Goal: Complete application form

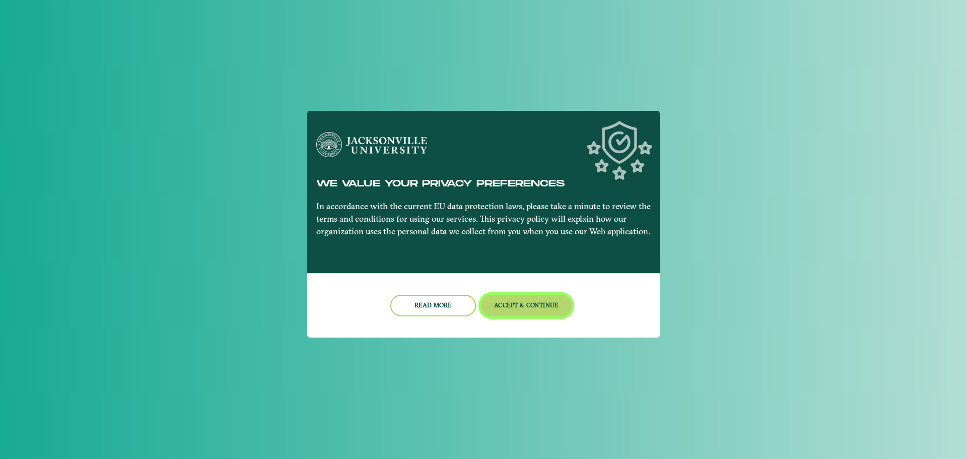
click at [506, 305] on button "Accept & Continue" at bounding box center [526, 306] width 91 height 22
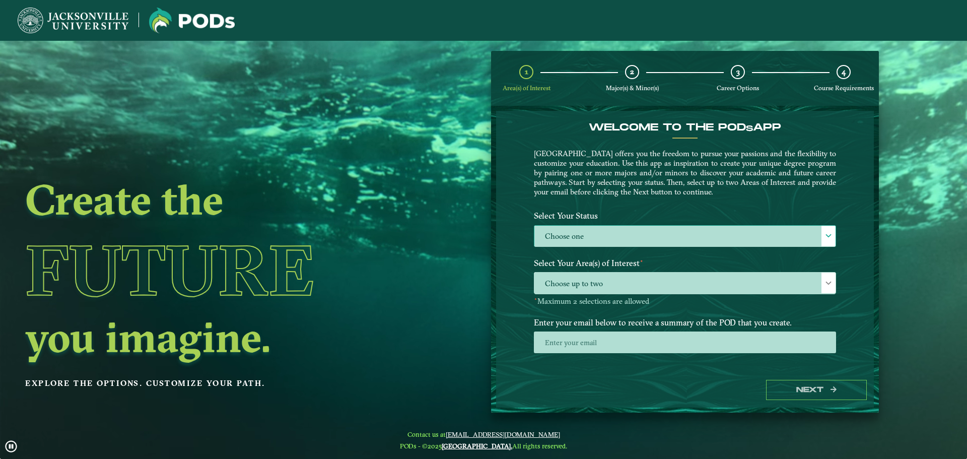
click at [608, 235] on label "Choose one" at bounding box center [684, 237] width 301 height 22
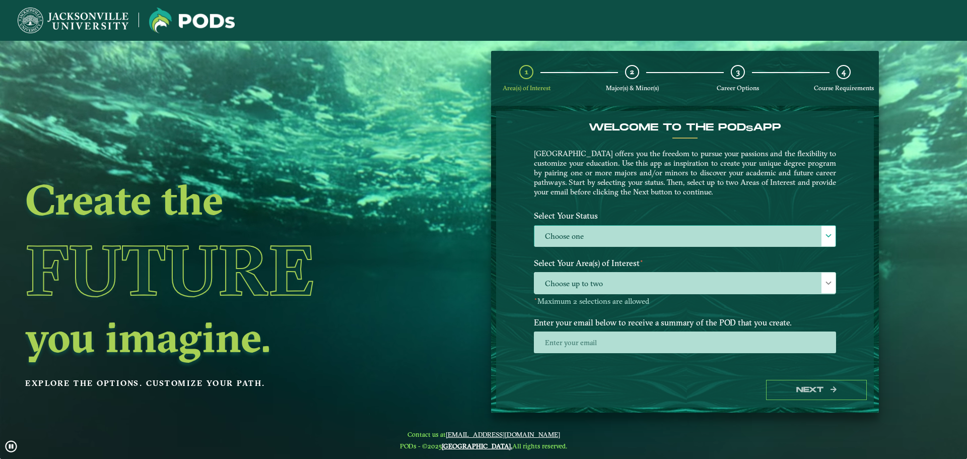
scroll to position [6, 46]
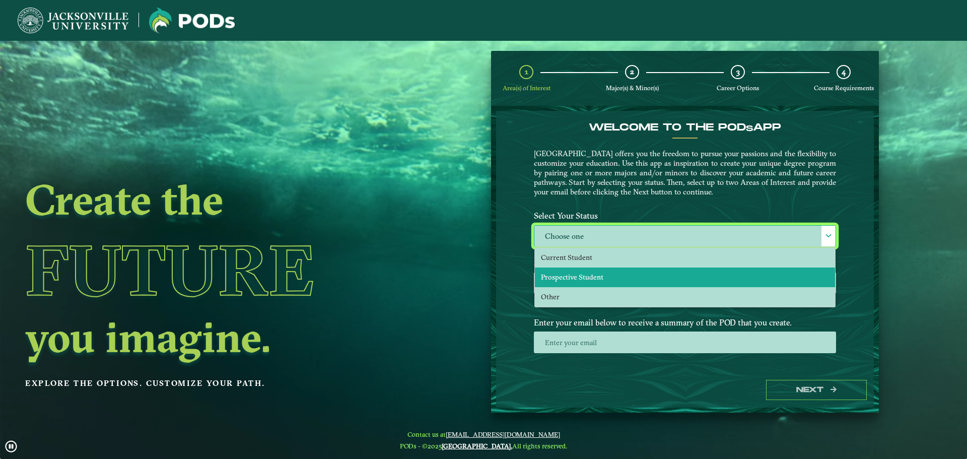
click at [601, 281] on li "Prospective Student" at bounding box center [685, 277] width 300 height 20
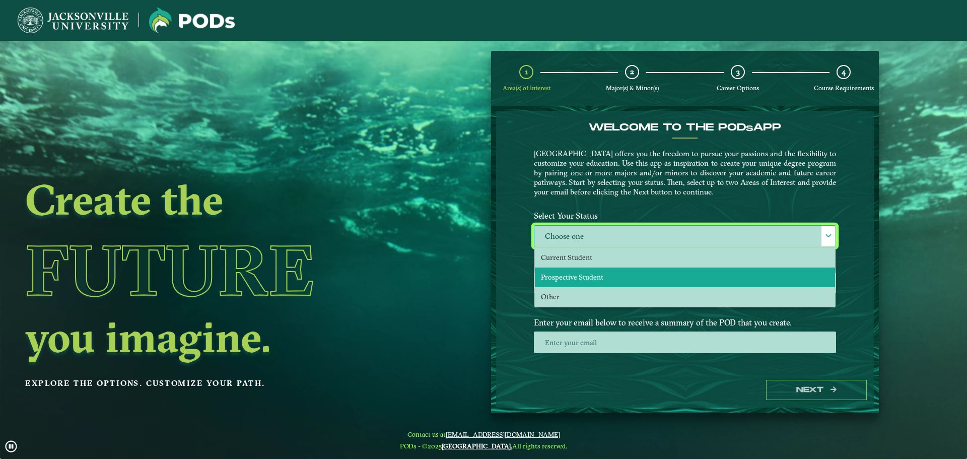
select select "[object Object]"
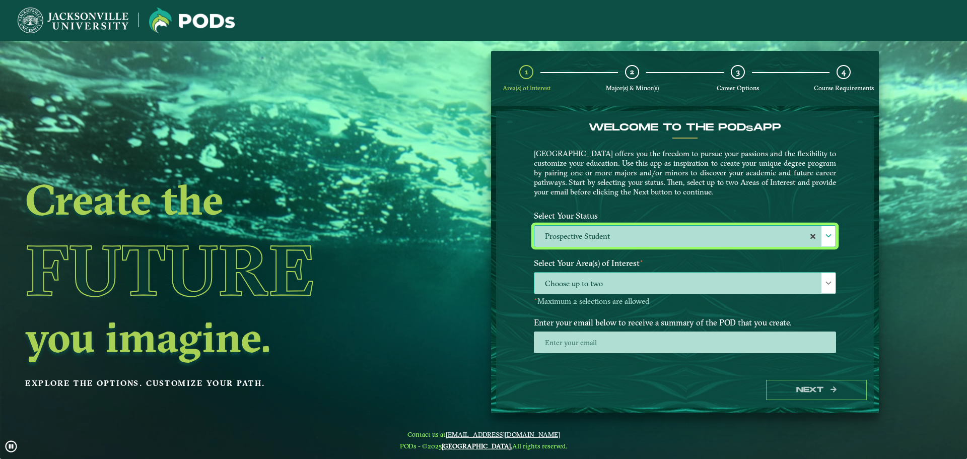
click at [636, 286] on span "Choose up to two" at bounding box center [684, 283] width 301 height 22
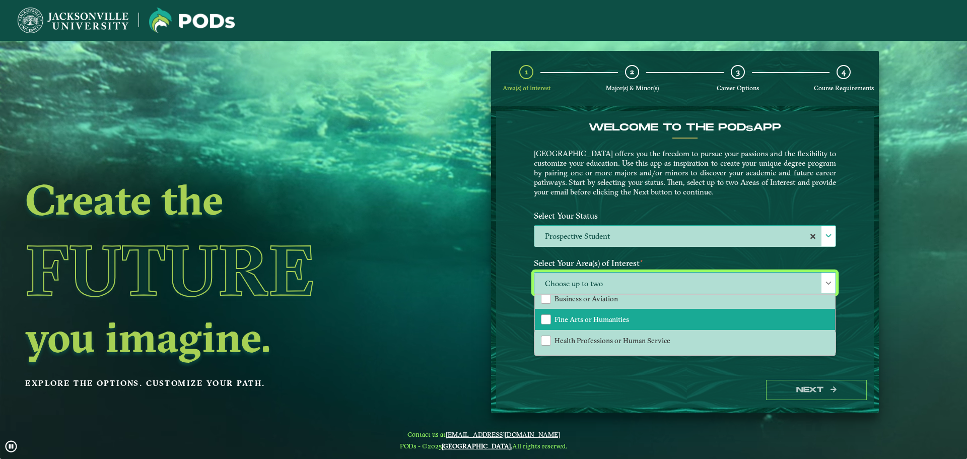
scroll to position [0, 0]
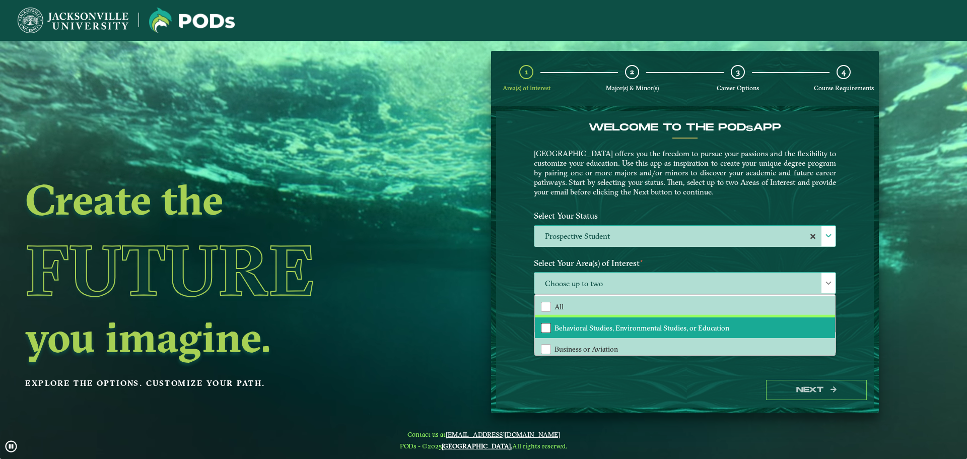
click at [549, 329] on div "Behavioral Studies, Environmental Studies, or Education" at bounding box center [546, 328] width 10 height 10
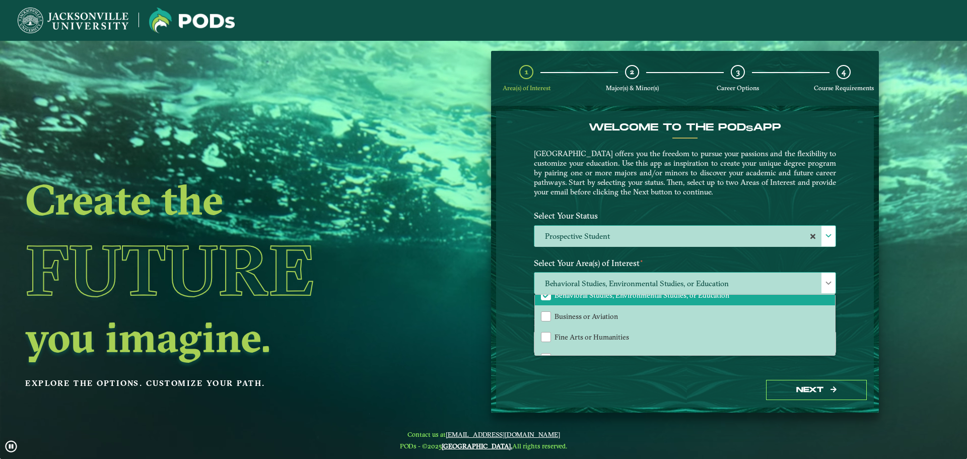
scroll to position [50, 0]
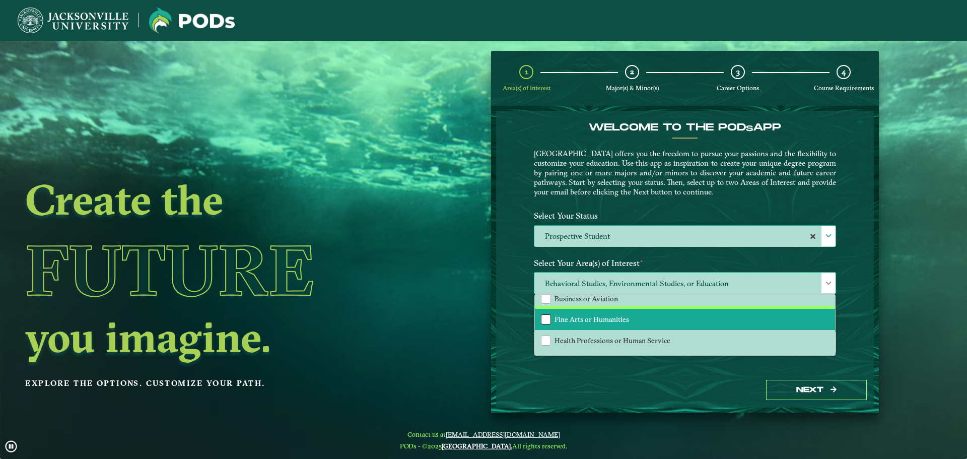
click at [547, 324] on div "Fine Arts or Humanities" at bounding box center [546, 319] width 10 height 10
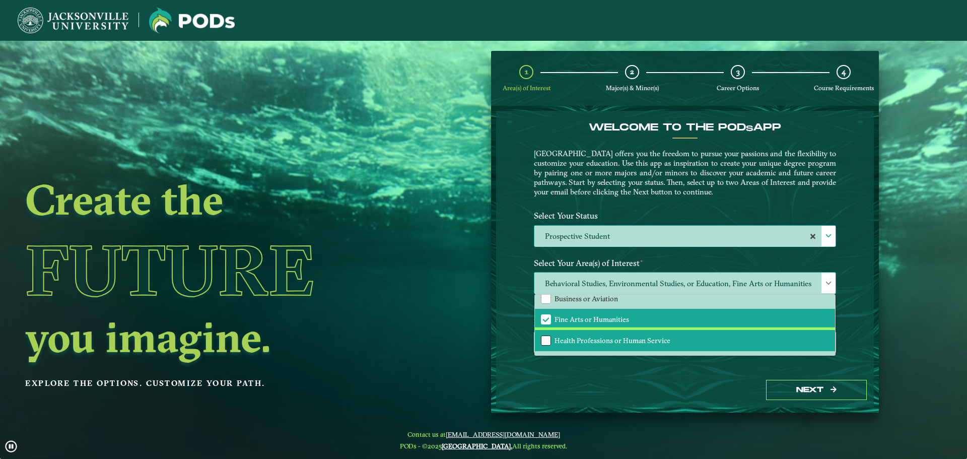
click at [544, 337] on div "Health Professions or Human Service" at bounding box center [546, 340] width 10 height 10
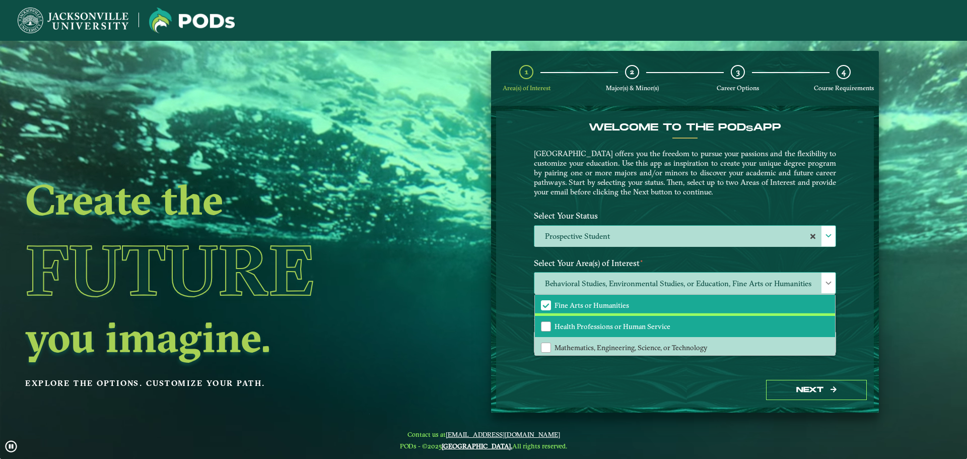
scroll to position [68, 0]
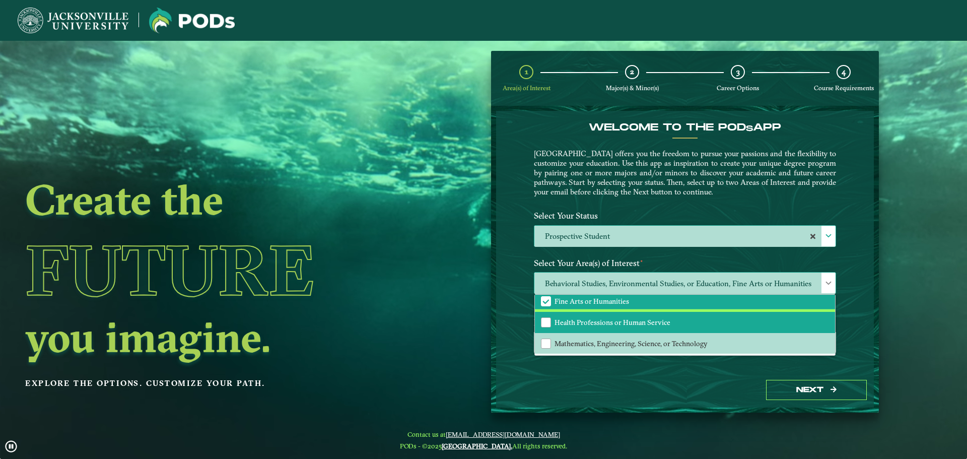
click at [551, 330] on li "Health Professions or Human Service" at bounding box center [685, 322] width 300 height 21
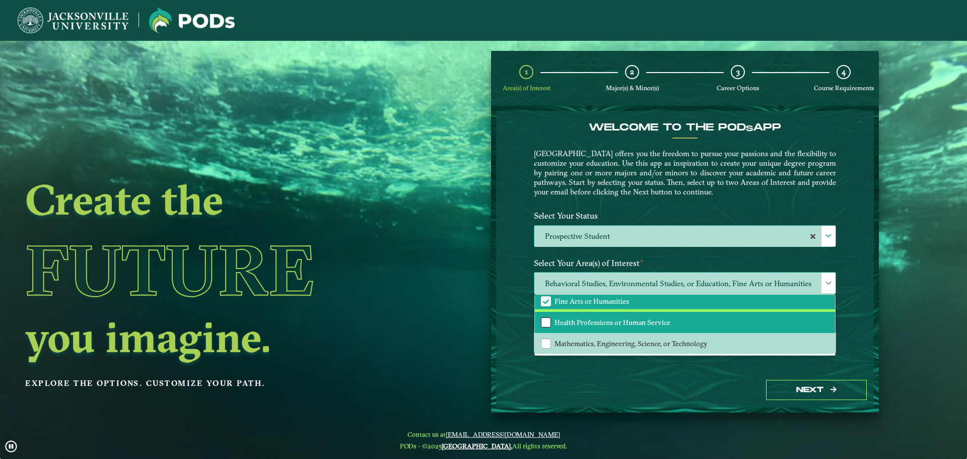
click at [544, 325] on div "Health Professions or Human Service" at bounding box center [546, 322] width 10 height 10
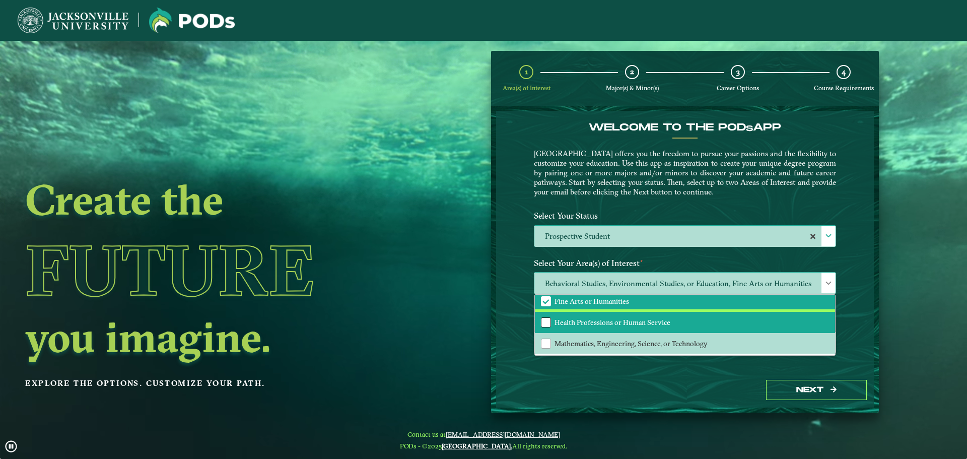
click at [547, 322] on div "Health Professions or Human Service" at bounding box center [546, 322] width 10 height 10
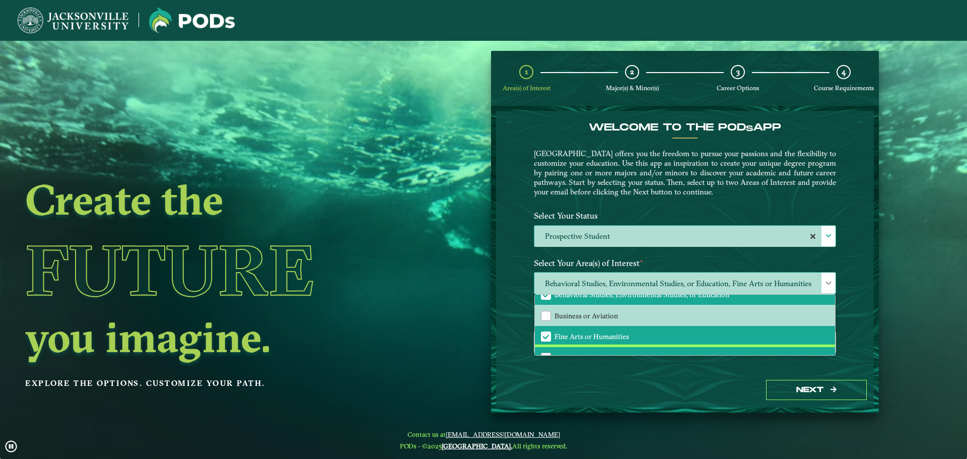
scroll to position [18, 0]
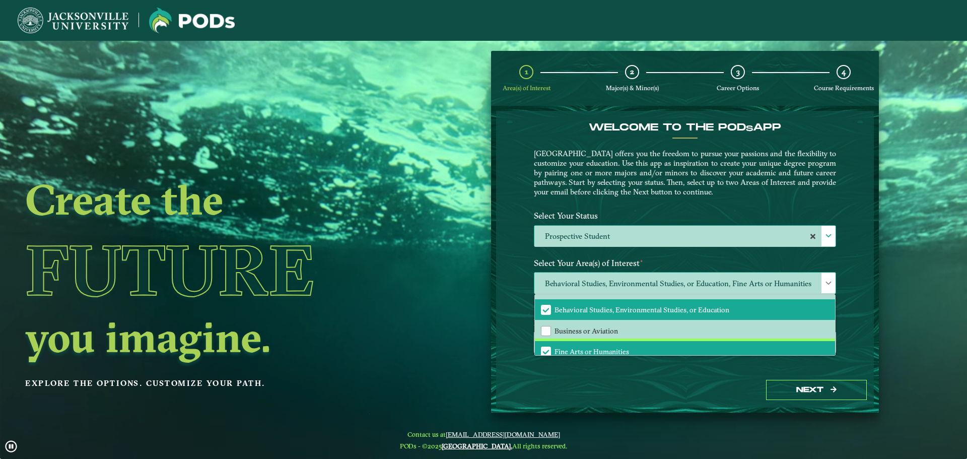
click at [547, 351] on span "Fine Arts or Humanities" at bounding box center [545, 351] width 9 height 9
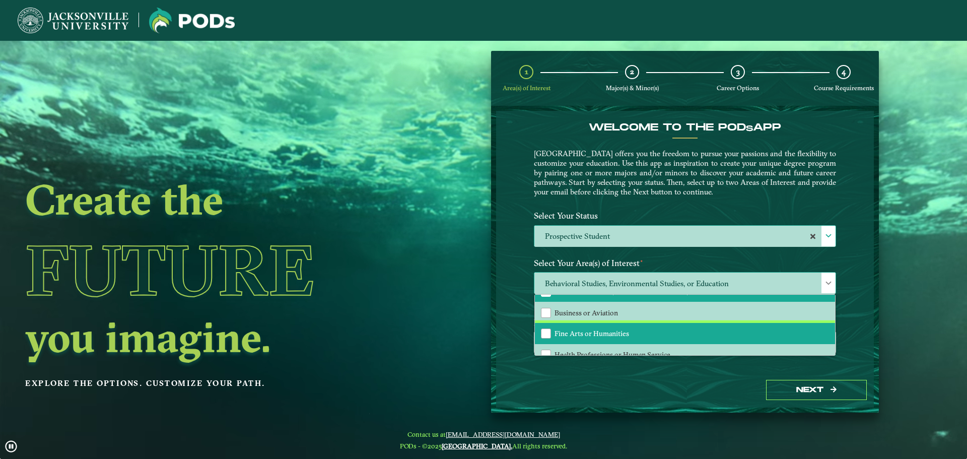
scroll to position [68, 0]
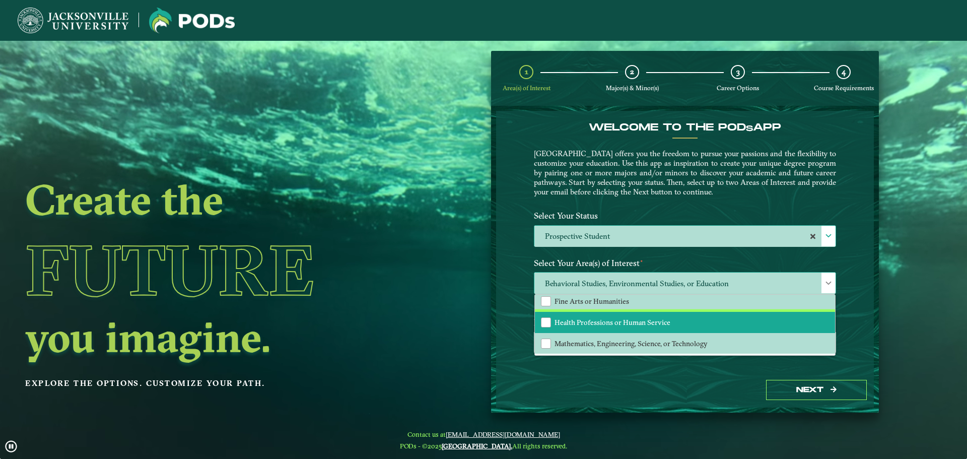
click at [546, 317] on li "Health Professions or Human Service" at bounding box center [685, 322] width 300 height 21
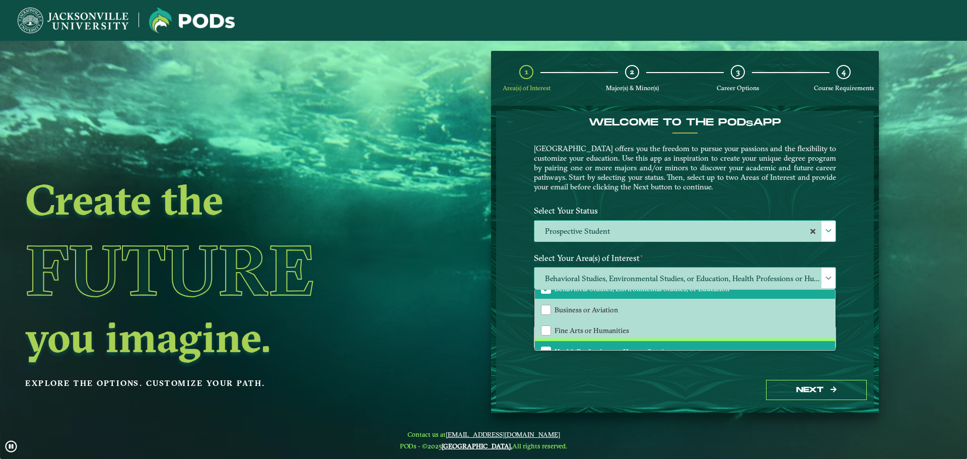
scroll to position [16, 0]
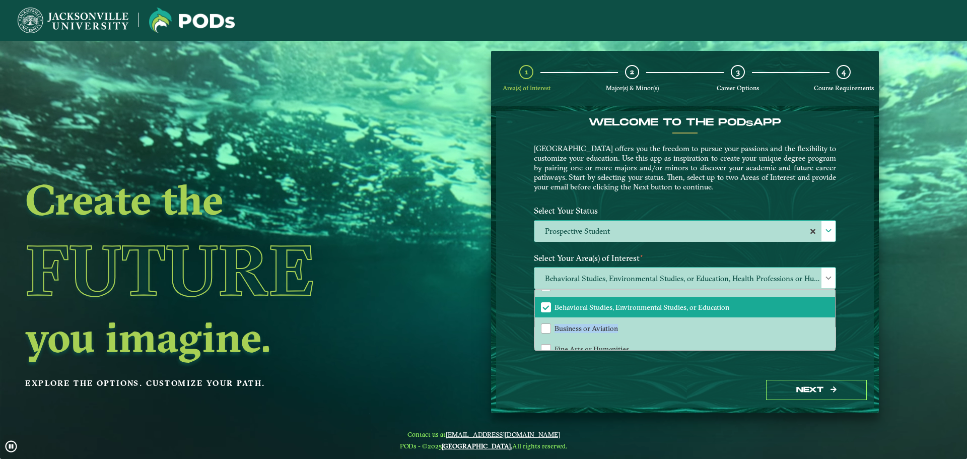
drag, startPoint x: 833, startPoint y: 310, endPoint x: 833, endPoint y: 334, distance: 24.2
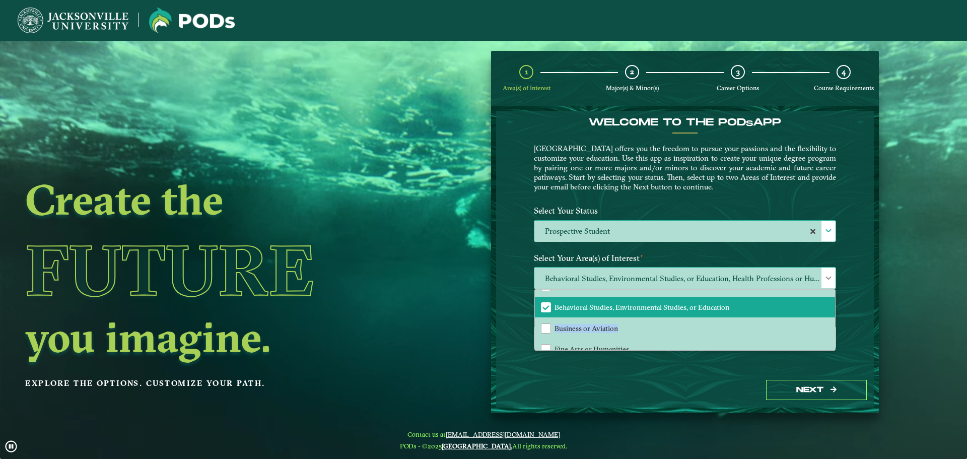
click at [833, 334] on div "All Behavioral Studies, Environmental Studies, or Education Business or Aviatio…" at bounding box center [685, 320] width 300 height 60
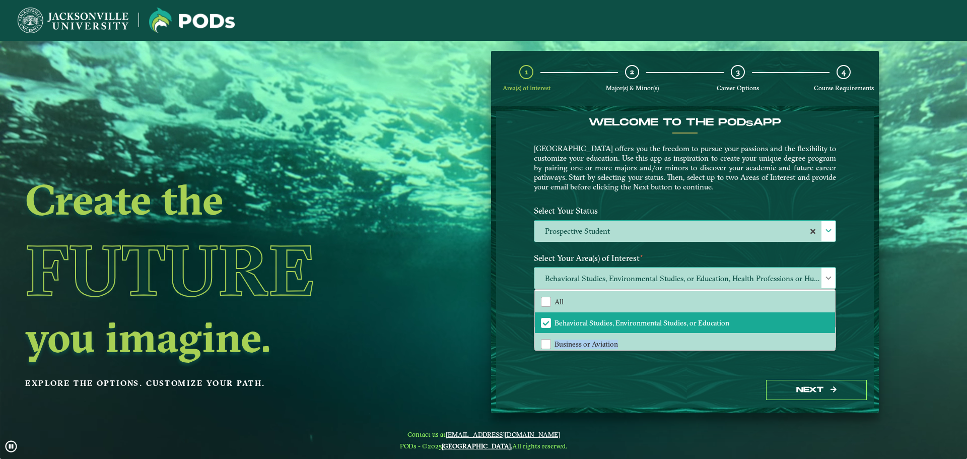
scroll to position [68, 0]
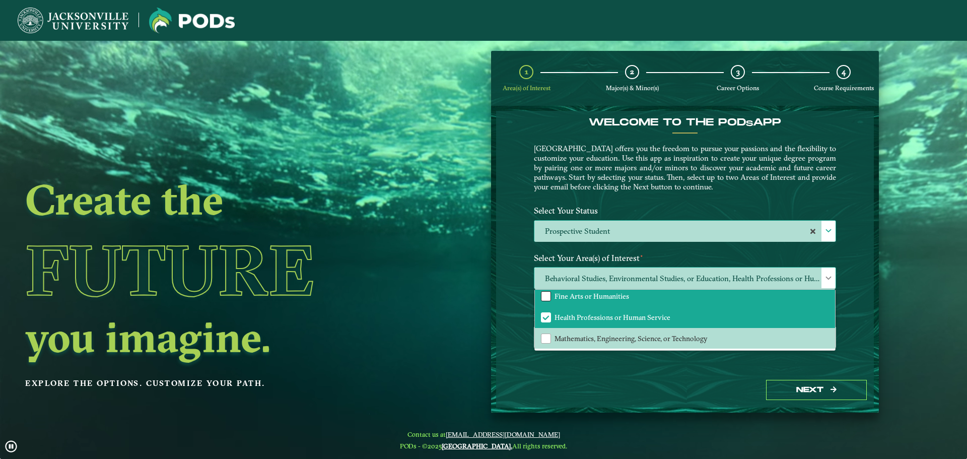
click at [546, 297] on div "Fine Arts or Humanities" at bounding box center [546, 296] width 10 height 10
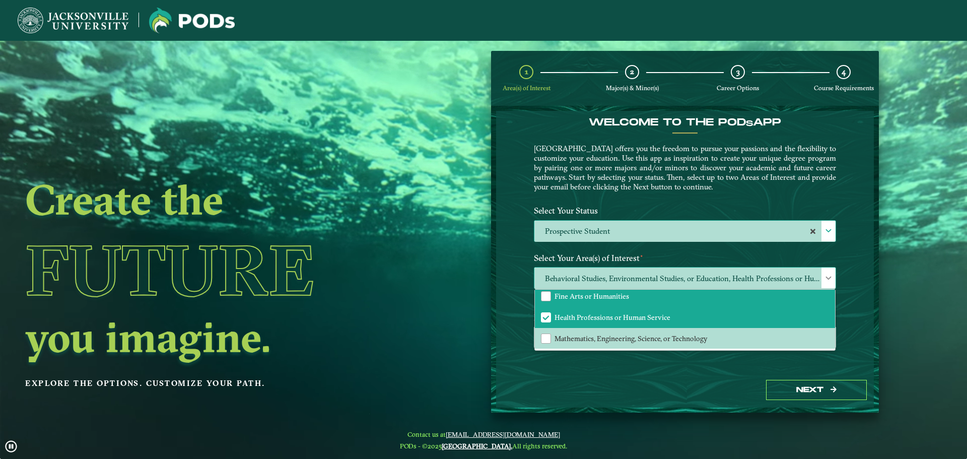
click at [551, 296] on li "Fine Arts or Humanities" at bounding box center [685, 296] width 300 height 21
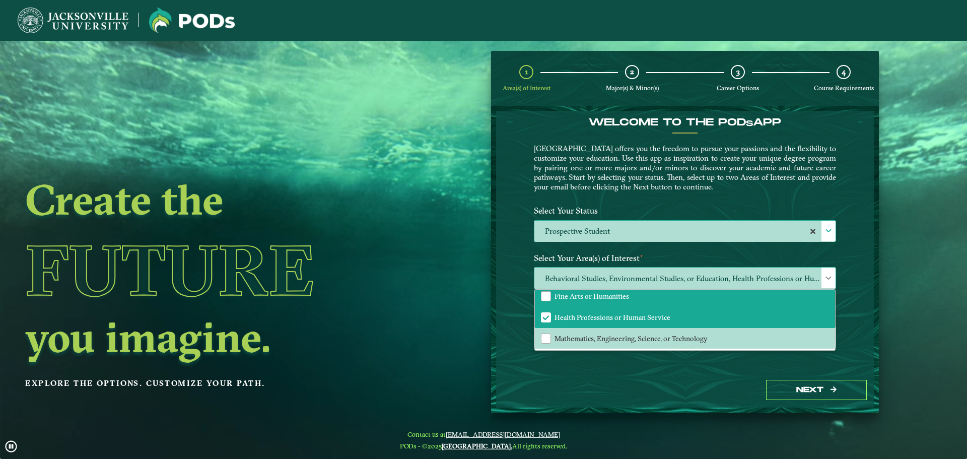
click at [585, 298] on span "Fine Arts or Humanities" at bounding box center [591, 296] width 75 height 9
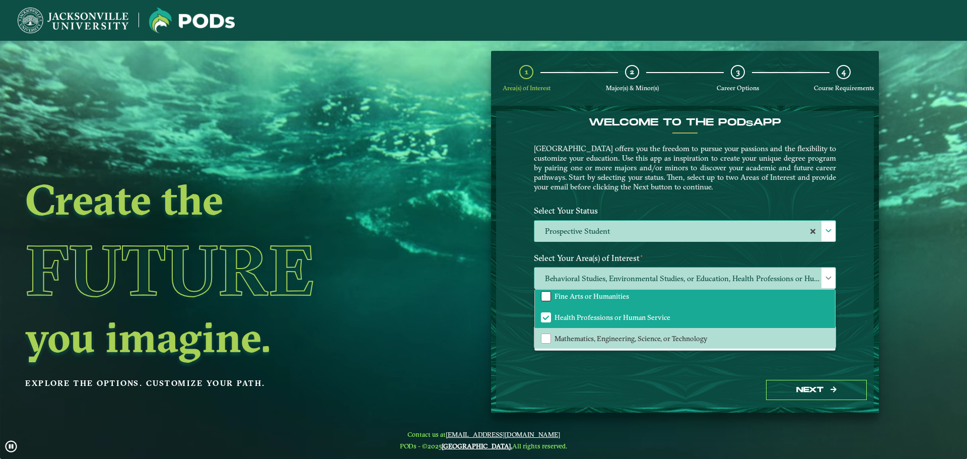
click at [545, 294] on div "Fine Arts or Humanities" at bounding box center [546, 296] width 10 height 10
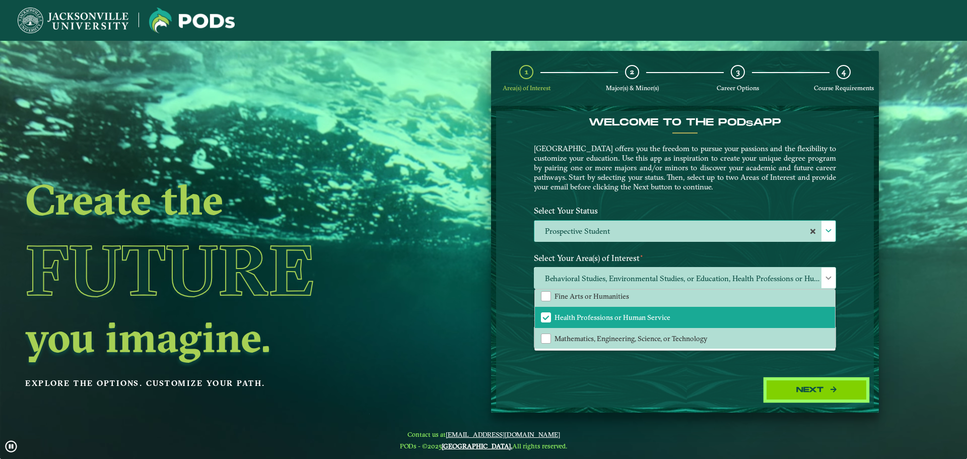
click at [824, 394] on button "Next" at bounding box center [816, 390] width 101 height 21
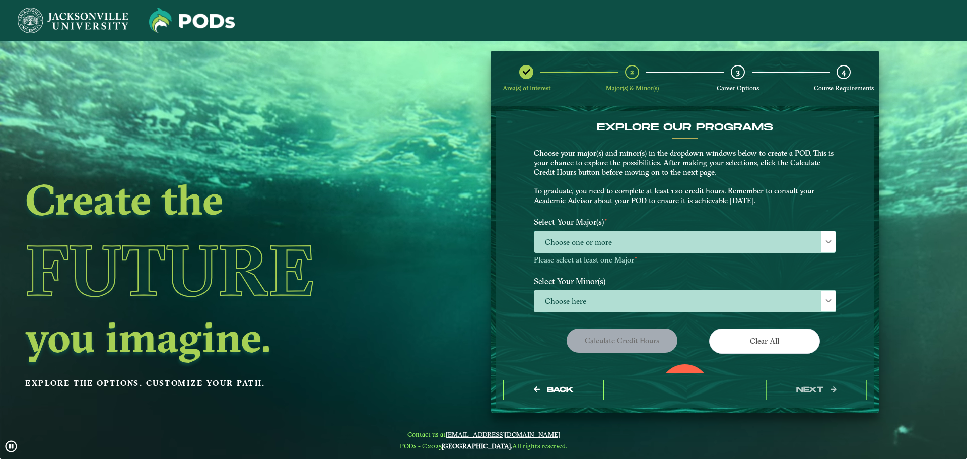
click at [581, 232] on span "Choose one or more" at bounding box center [684, 242] width 301 height 22
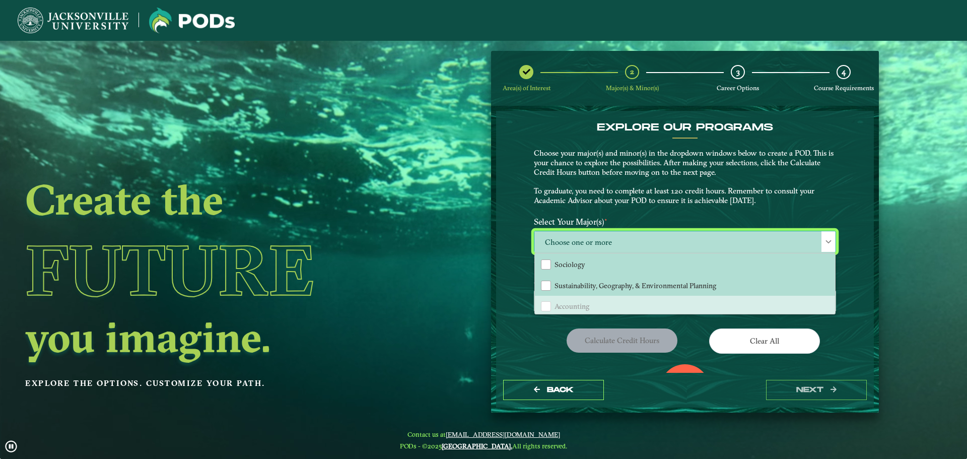
scroll to position [151, 0]
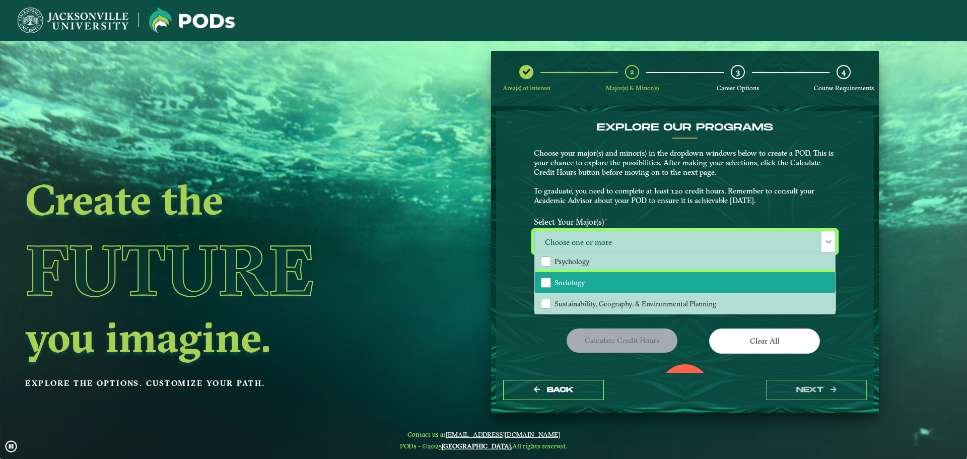
click at [564, 284] on span "Sociology" at bounding box center [569, 282] width 31 height 9
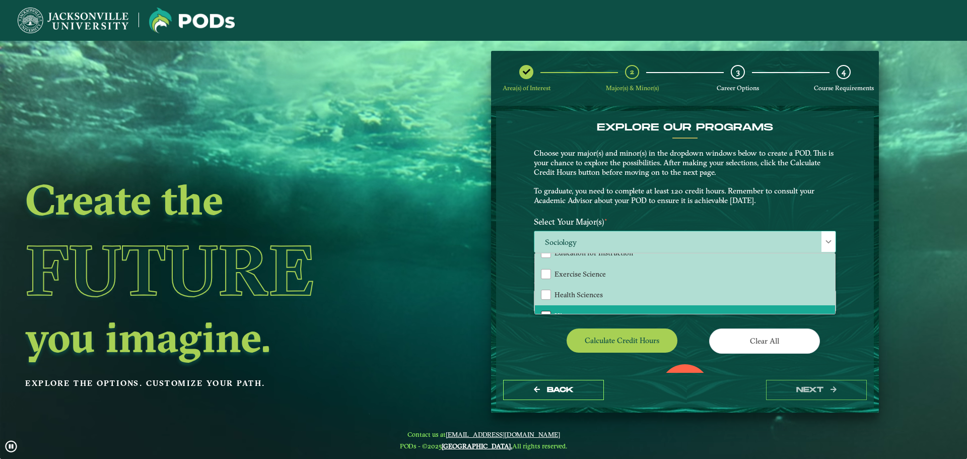
scroll to position [50, 0]
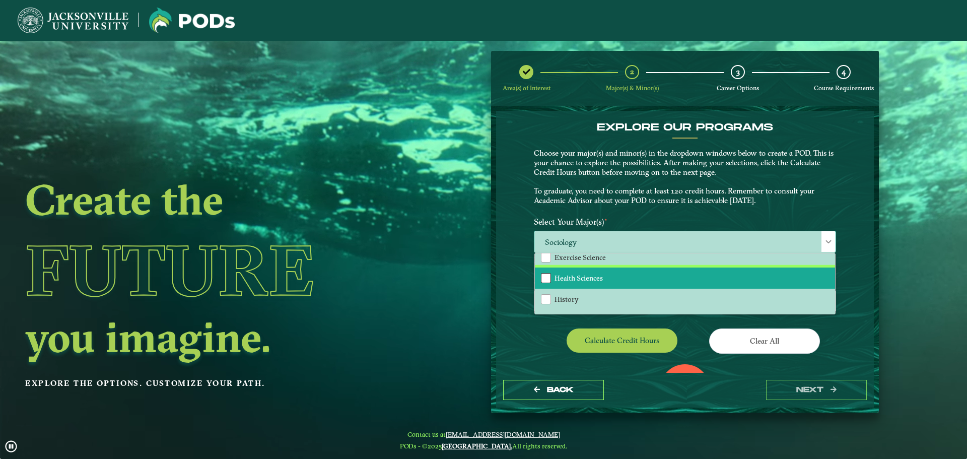
click at [541, 273] on div "Health Sciences" at bounding box center [546, 278] width 10 height 10
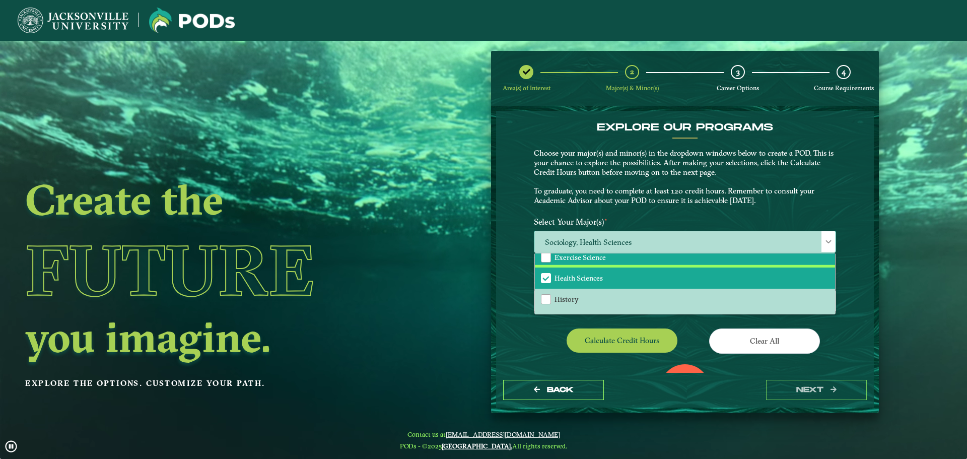
scroll to position [0, 0]
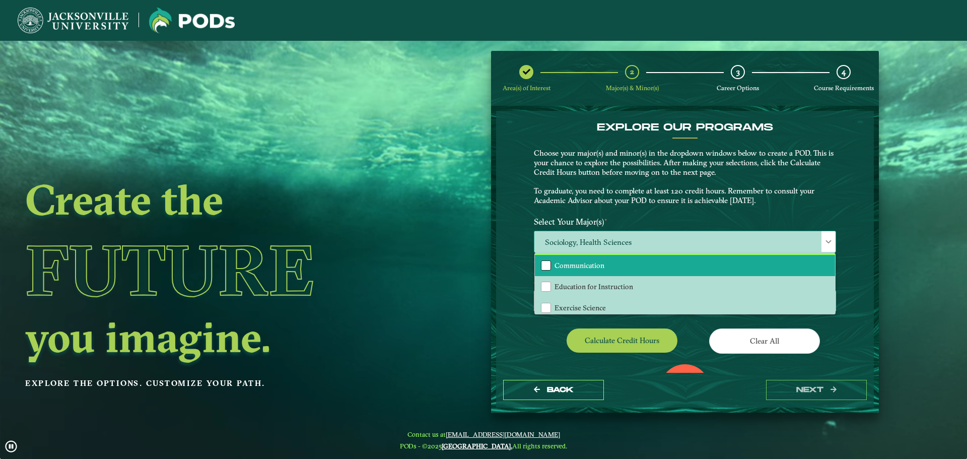
click at [546, 264] on div "Communication" at bounding box center [546, 265] width 10 height 10
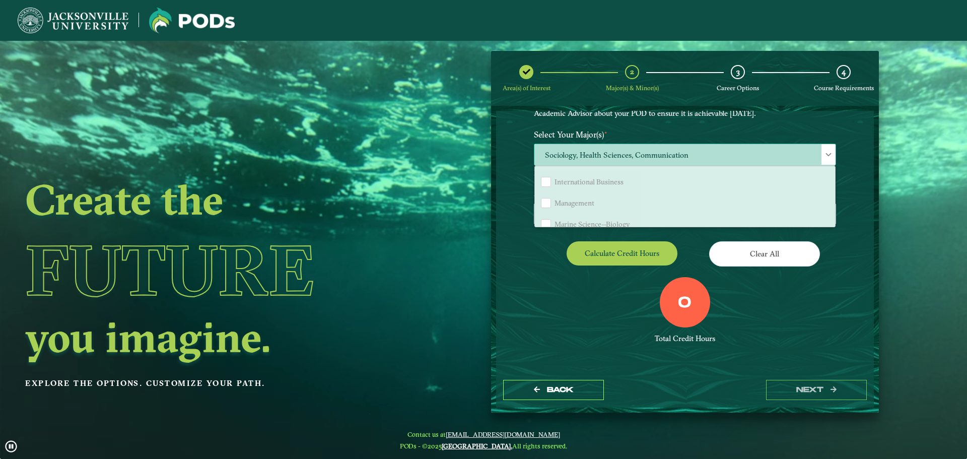
scroll to position [887, 0]
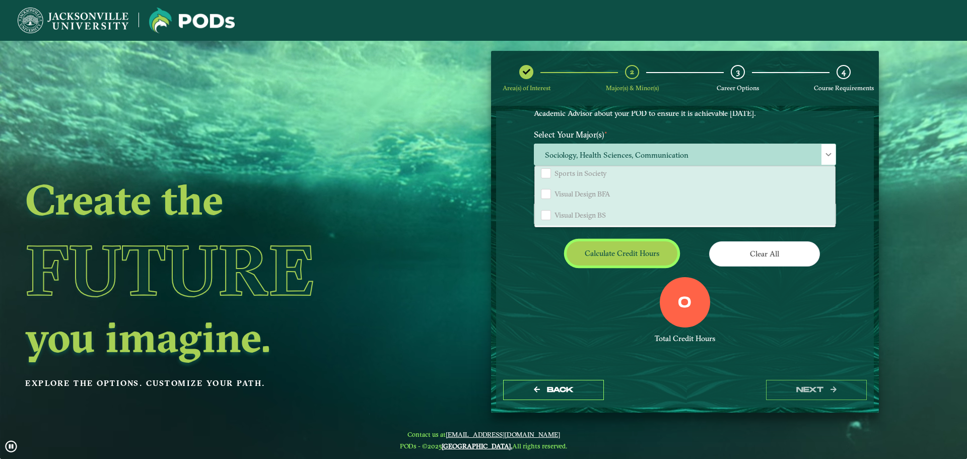
click at [647, 253] on button "Calculate credit hours" at bounding box center [622, 253] width 111 height 24
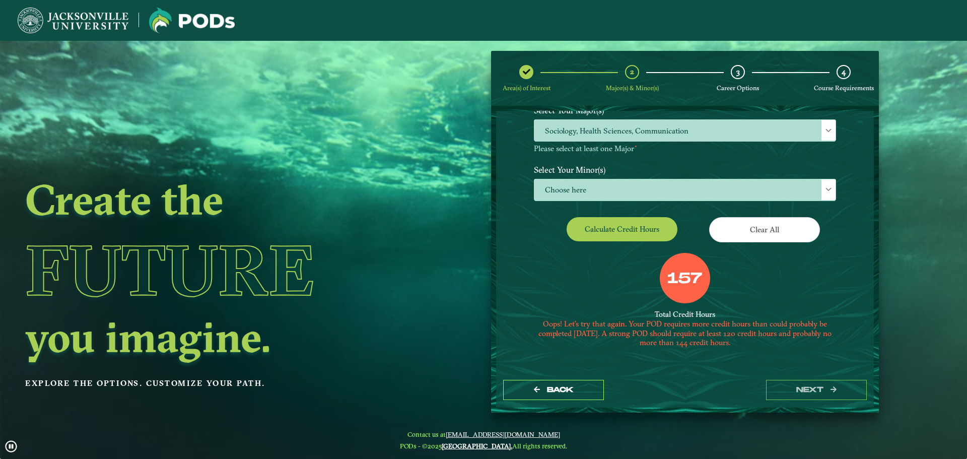
scroll to position [113, 0]
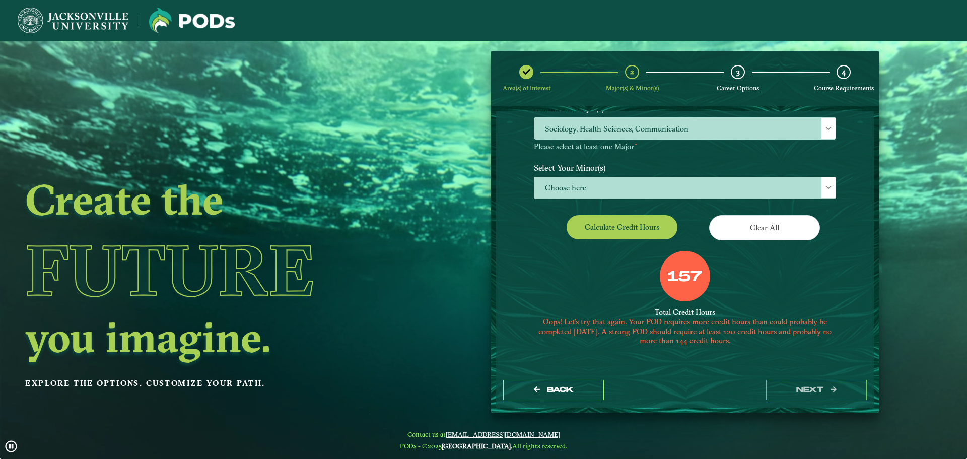
click at [74, 17] on img at bounding box center [73, 21] width 111 height 26
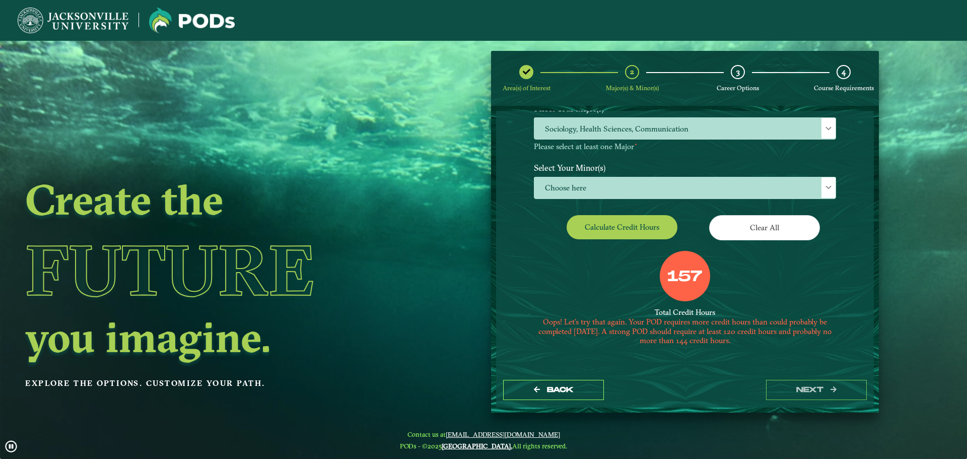
click at [83, 22] on img at bounding box center [73, 21] width 111 height 26
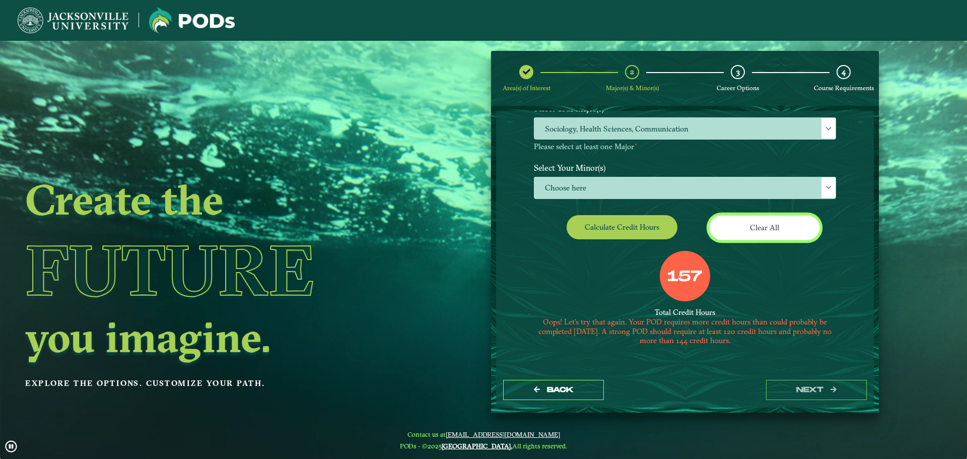
click at [778, 230] on button "Clear All" at bounding box center [764, 227] width 111 height 25
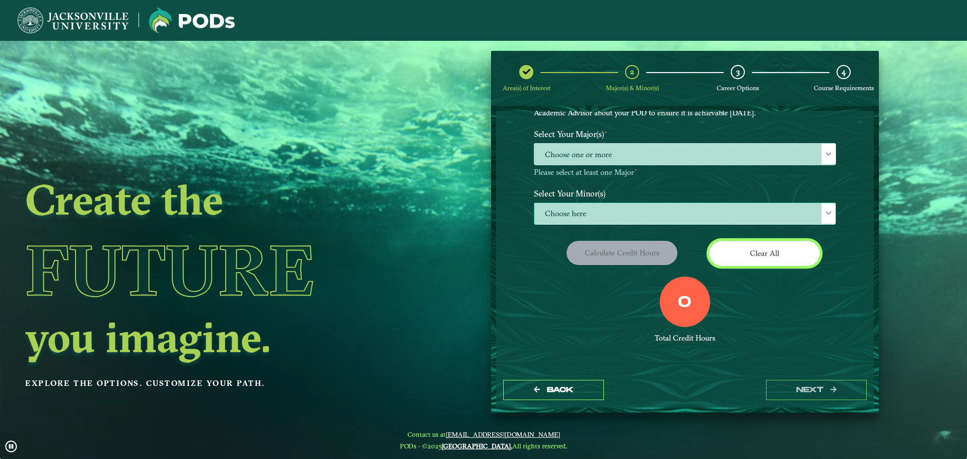
scroll to position [88, 0]
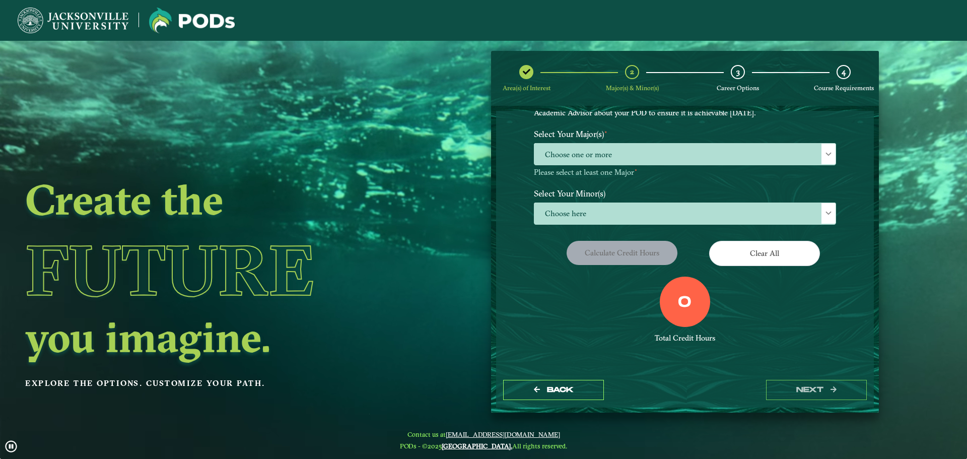
click at [94, 14] on img at bounding box center [73, 21] width 111 height 26
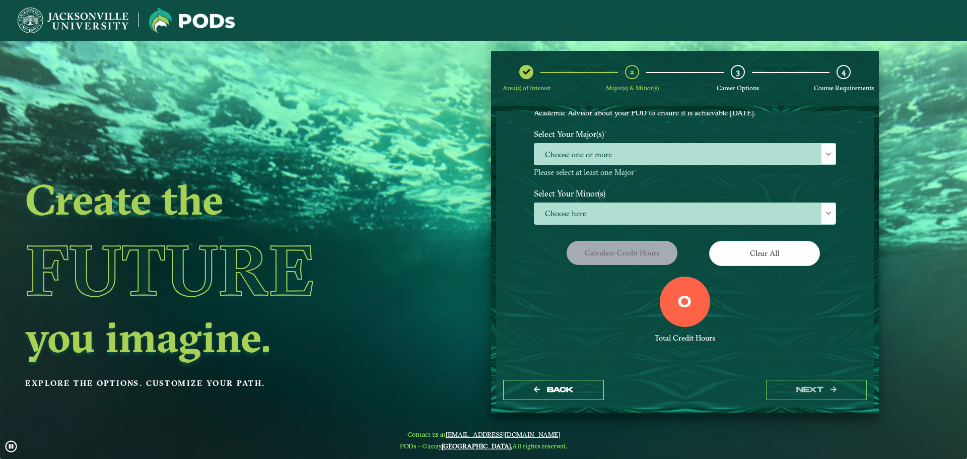
click at [28, 20] on img at bounding box center [73, 21] width 111 height 26
